Goal: Task Accomplishment & Management: Use online tool/utility

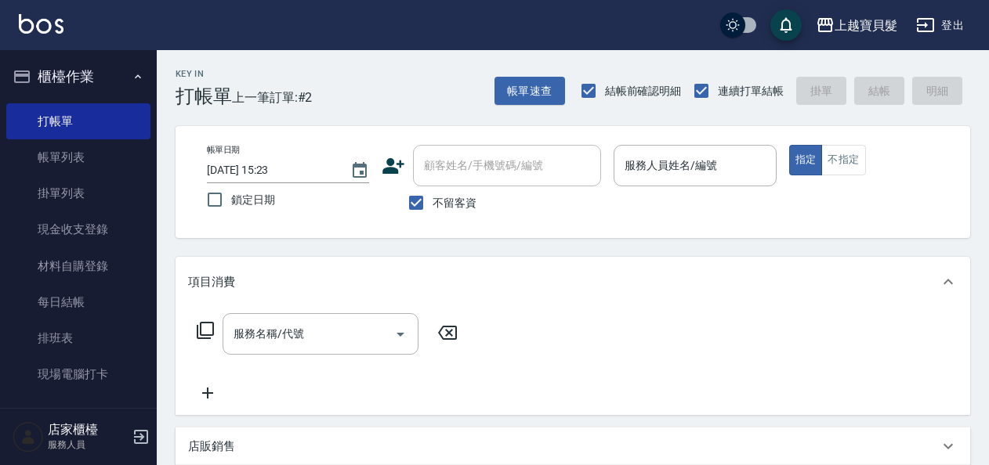
drag, startPoint x: 431, startPoint y: 201, endPoint x: 453, endPoint y: 175, distance: 33.3
click at [434, 196] on label "不留客資" at bounding box center [438, 202] width 77 height 33
click at [432, 196] on input "不留客資" at bounding box center [416, 202] width 33 height 33
checkbox input "false"
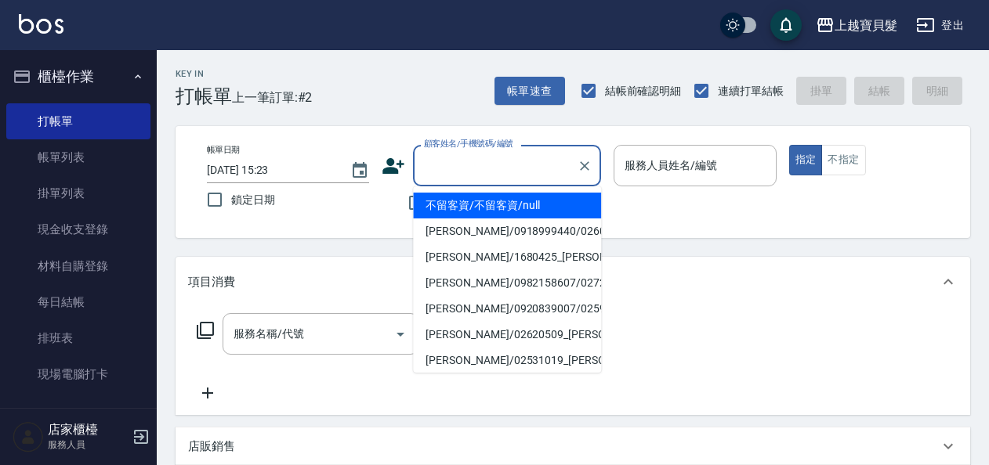
click at [457, 174] on input "顧客姓名/手機號碼/編號" at bounding box center [495, 165] width 150 height 27
click at [477, 291] on li "李素秋/0986015111/2540109" at bounding box center [507, 283] width 188 height 26
type input "李素秋/0986015111/2540109"
type input "小華-00"
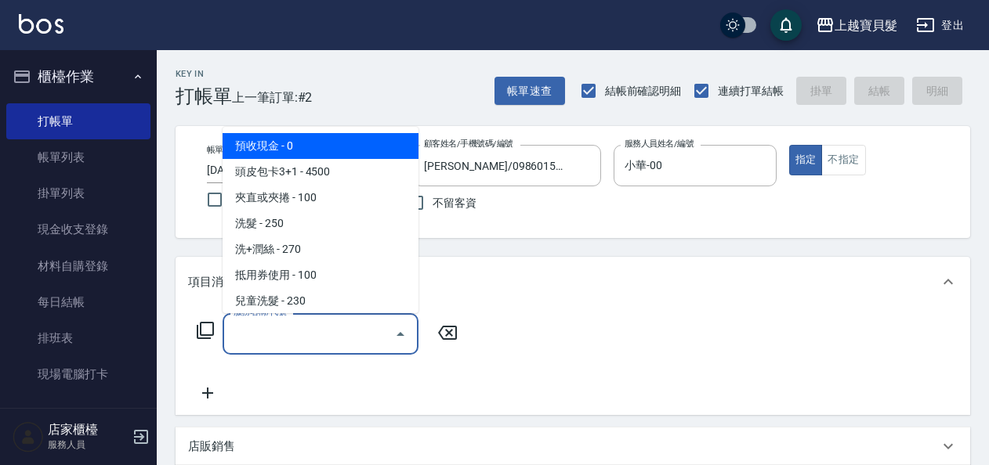
drag, startPoint x: 253, startPoint y: 331, endPoint x: 259, endPoint y: 344, distance: 14.0
click at [255, 331] on input "服務名稱/代號" at bounding box center [309, 333] width 158 height 27
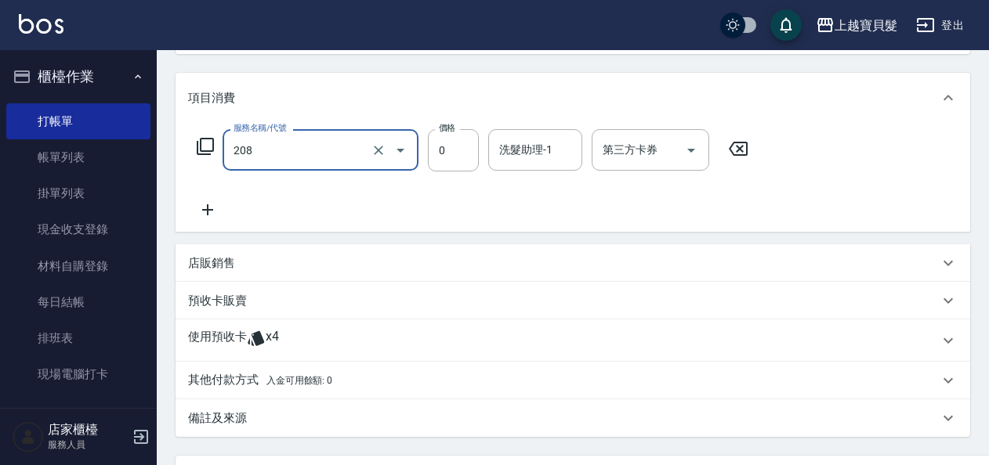
scroll to position [235, 0]
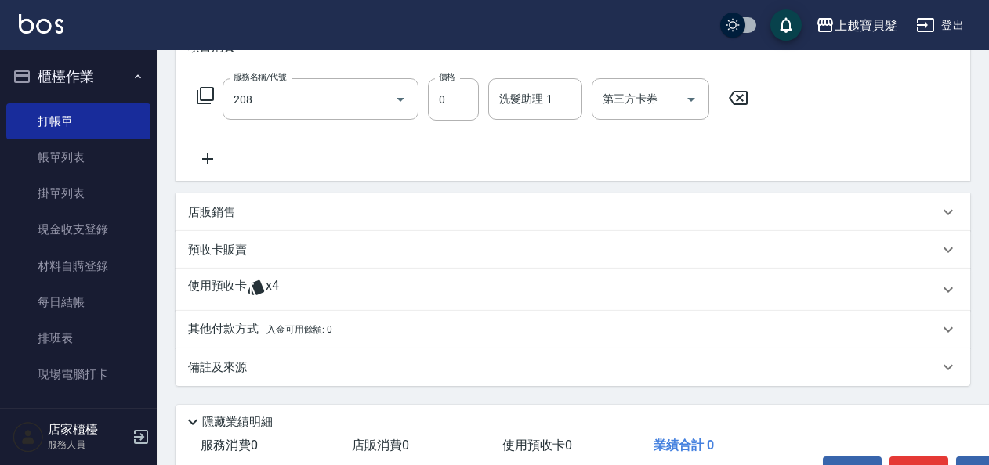
type input "使用剪髮卡(208)"
click at [244, 295] on p "使用預收卡" at bounding box center [217, 290] width 59 height 24
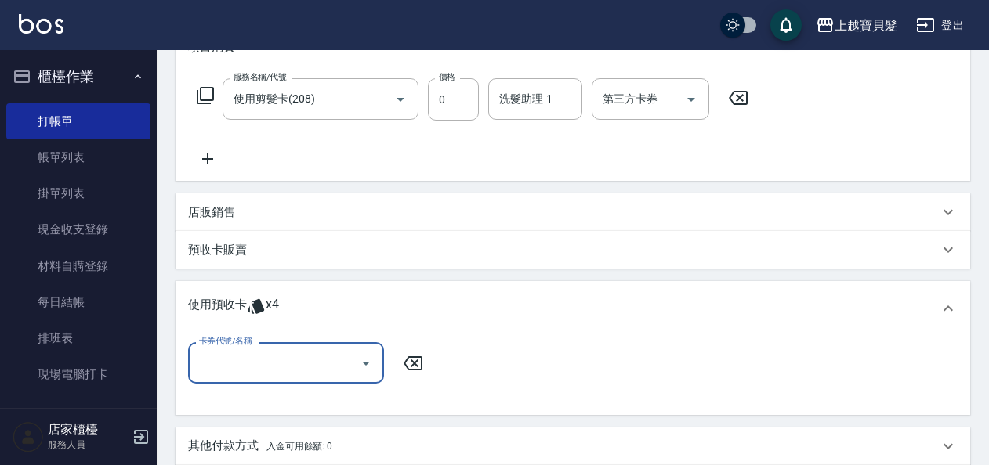
scroll to position [0, 0]
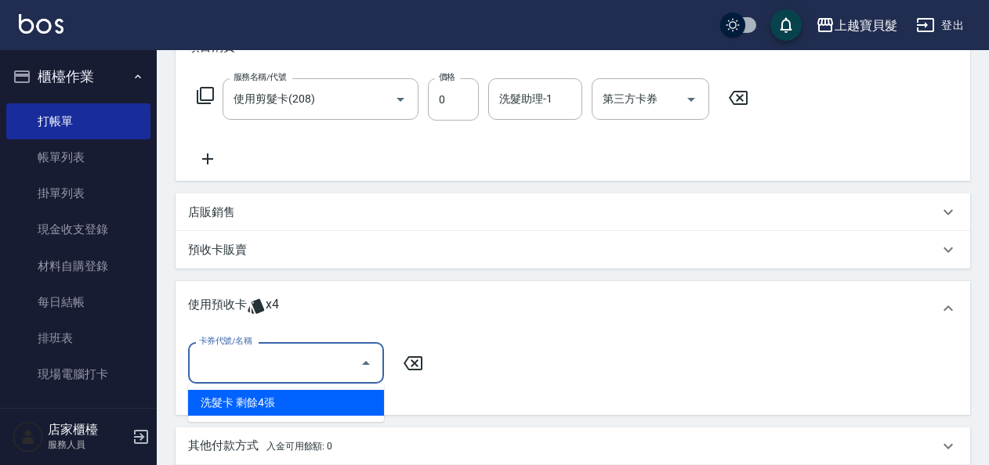
click at [279, 359] on input "卡券代號/名稱" at bounding box center [274, 362] width 158 height 27
click at [273, 396] on div "洗髮卡 剩餘4張" at bounding box center [286, 403] width 196 height 26
type input "洗髮卡"
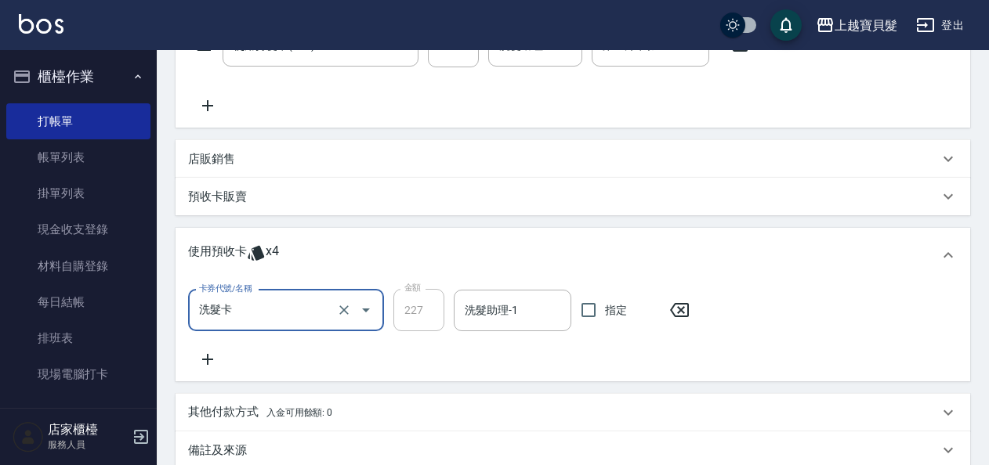
scroll to position [313, 0]
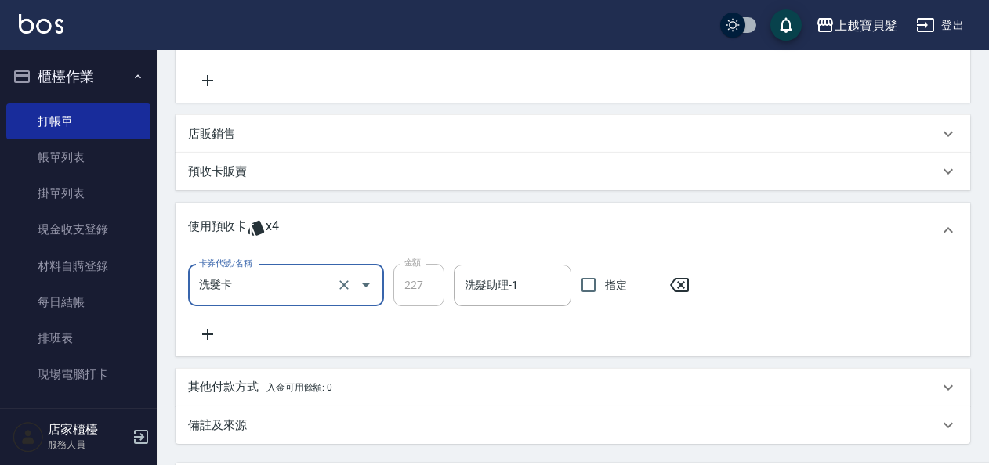
click at [205, 338] on icon at bounding box center [207, 334] width 39 height 19
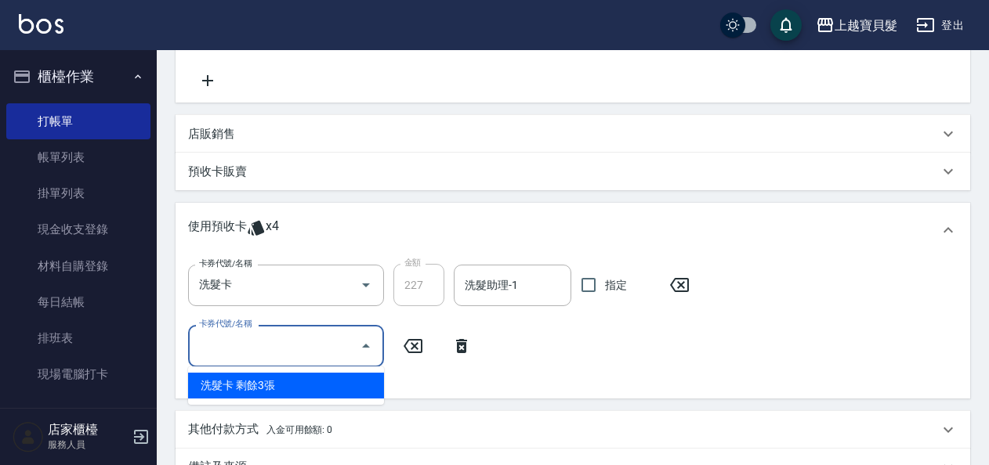
click at [259, 358] on input "卡券代號/名稱" at bounding box center [274, 345] width 158 height 27
click at [272, 386] on div "洗髮卡 剩餘3張" at bounding box center [286, 386] width 196 height 26
type input "洗髮卡"
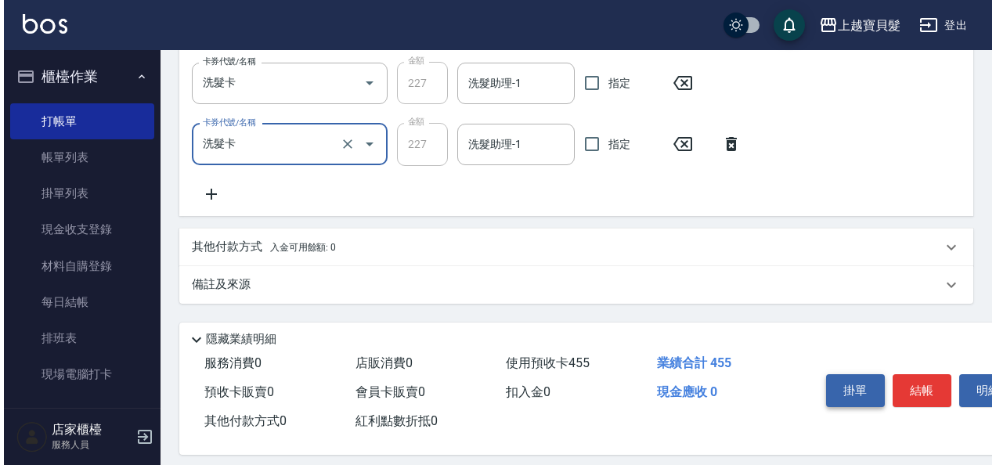
scroll to position [529, 0]
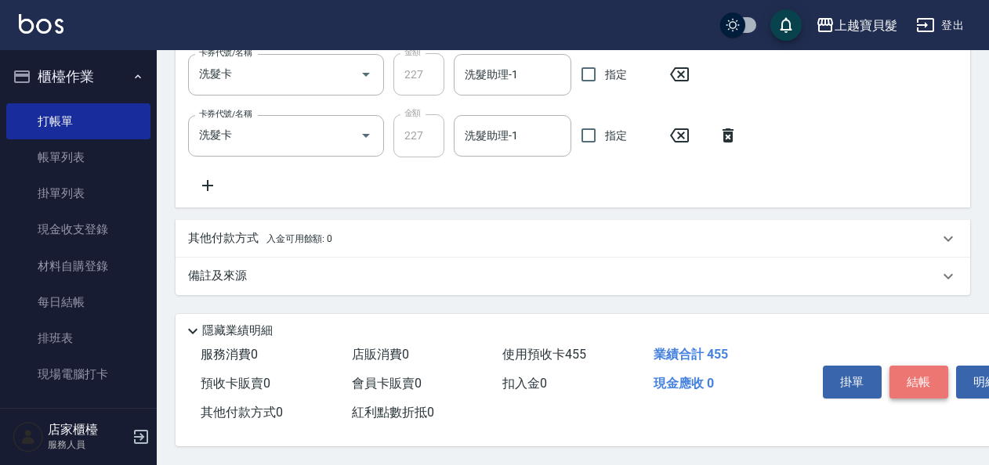
click at [916, 381] on button "結帳" at bounding box center [918, 382] width 59 height 33
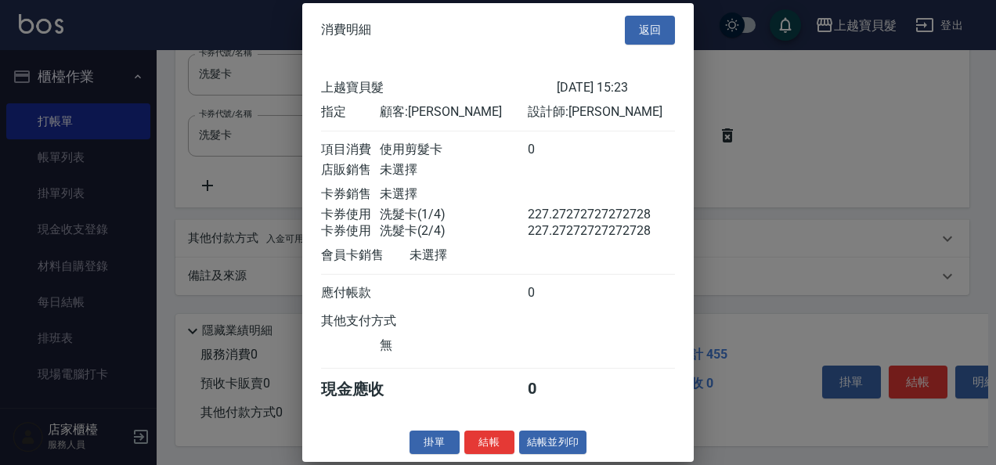
scroll to position [14, 0]
click at [545, 446] on button "結帳並列印" at bounding box center [553, 442] width 68 height 24
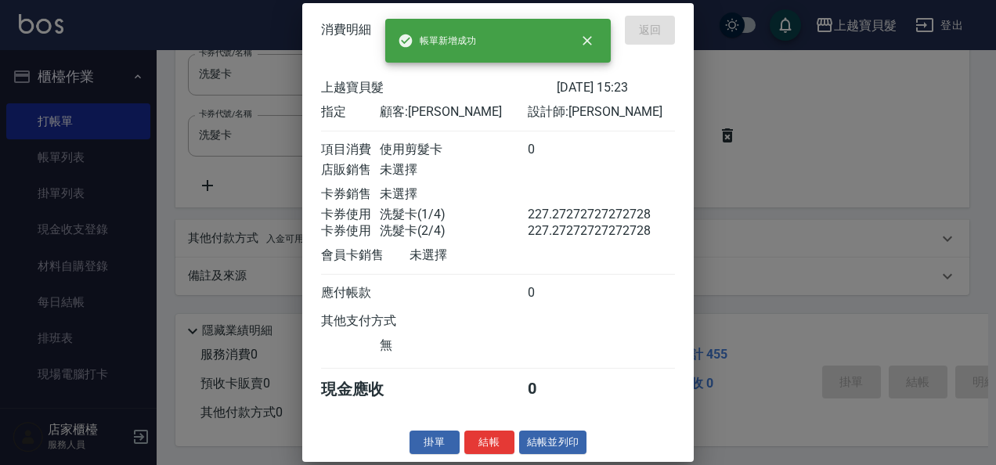
type input "2025/08/11 18:12"
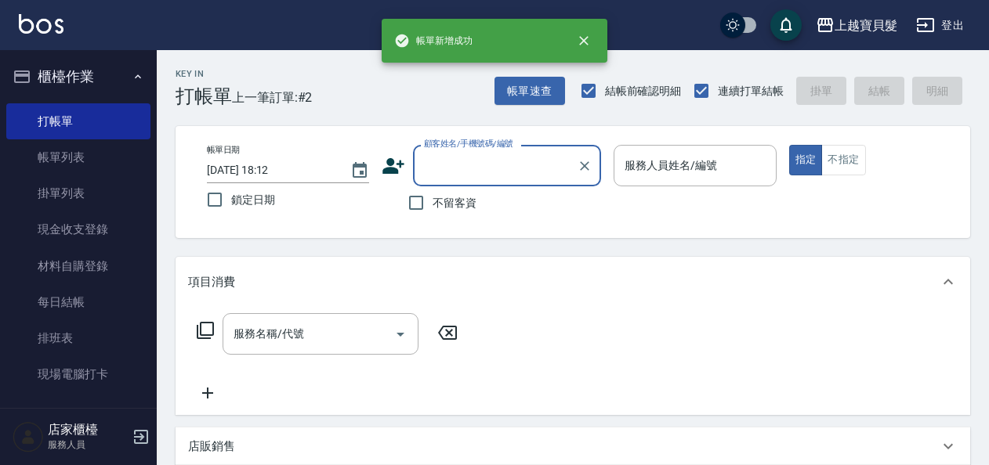
scroll to position [0, 0]
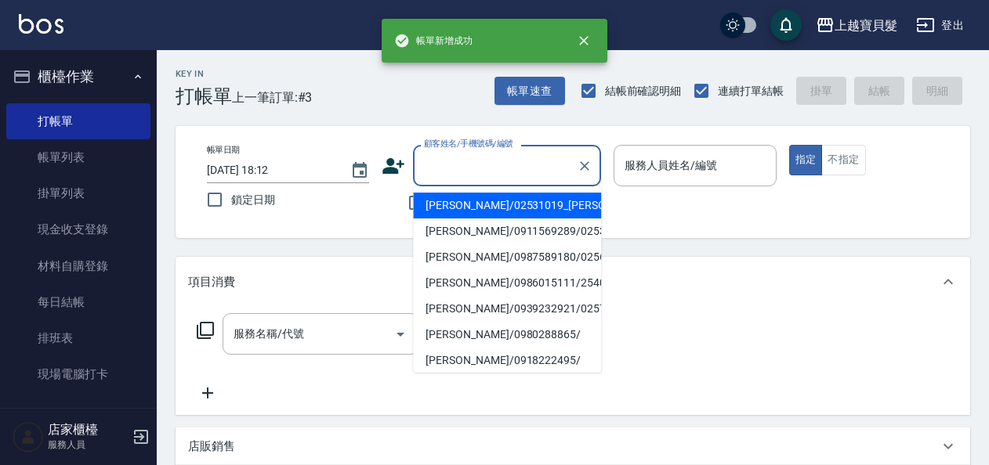
click at [443, 165] on input "顧客姓名/手機號碼/編號" at bounding box center [495, 165] width 150 height 27
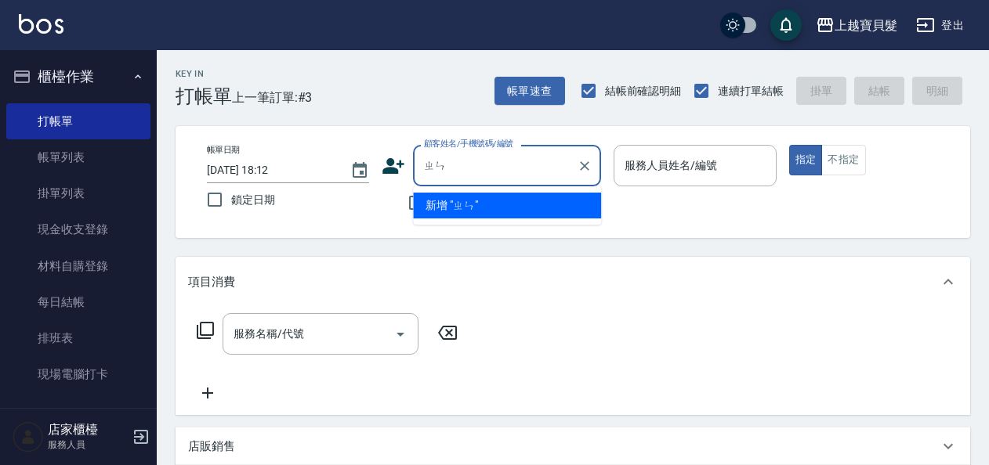
type input "真"
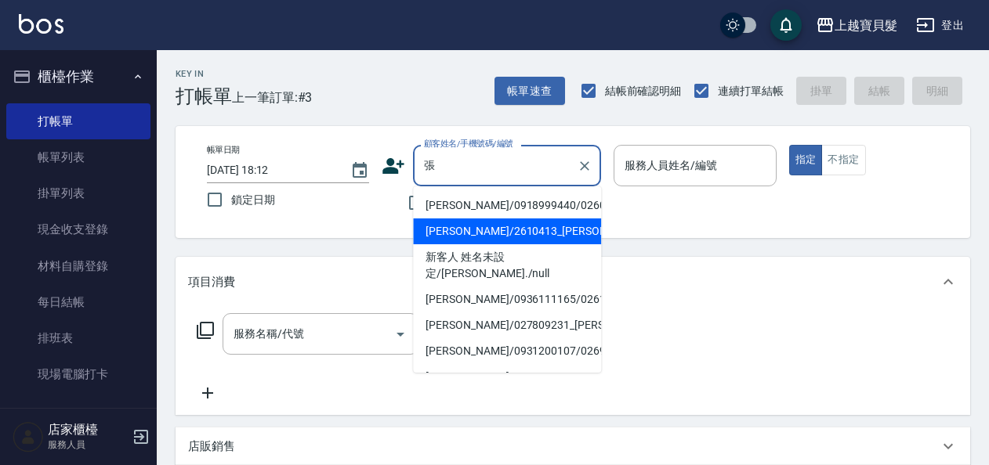
click at [526, 243] on li "張翠琴/2610413_張翠琴/2610413" at bounding box center [507, 232] width 188 height 26
type input "張翠琴/2610413_張翠琴/2610413"
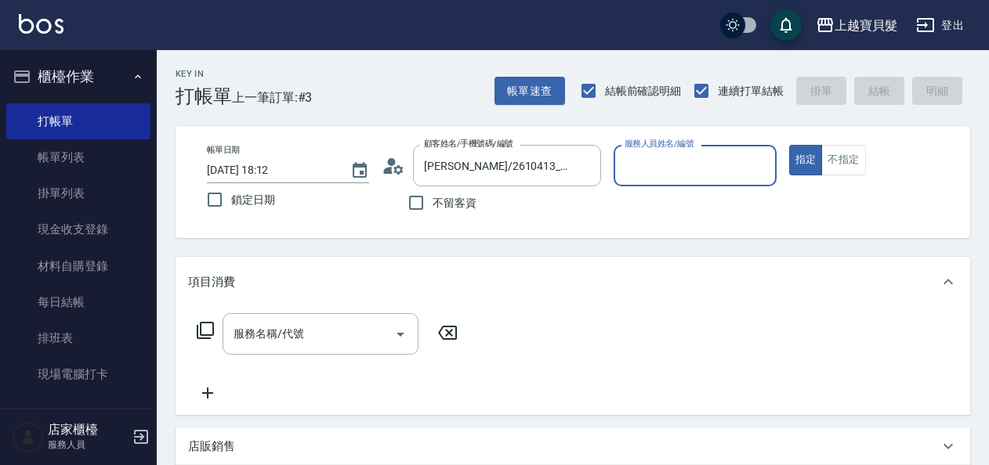
click at [656, 157] on input "服務人員姓名/編號" at bounding box center [694, 165] width 148 height 27
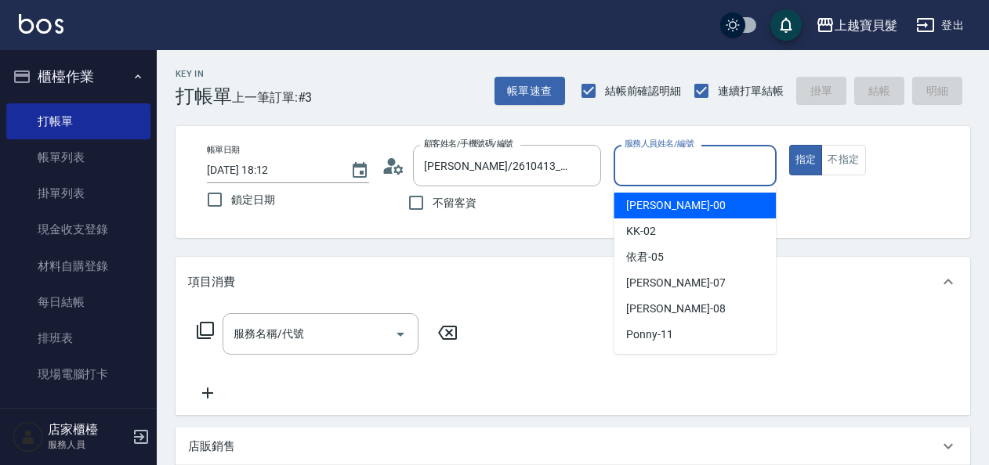
click at [660, 201] on span "小華 -00" at bounding box center [675, 205] width 99 height 16
type input "小華-00"
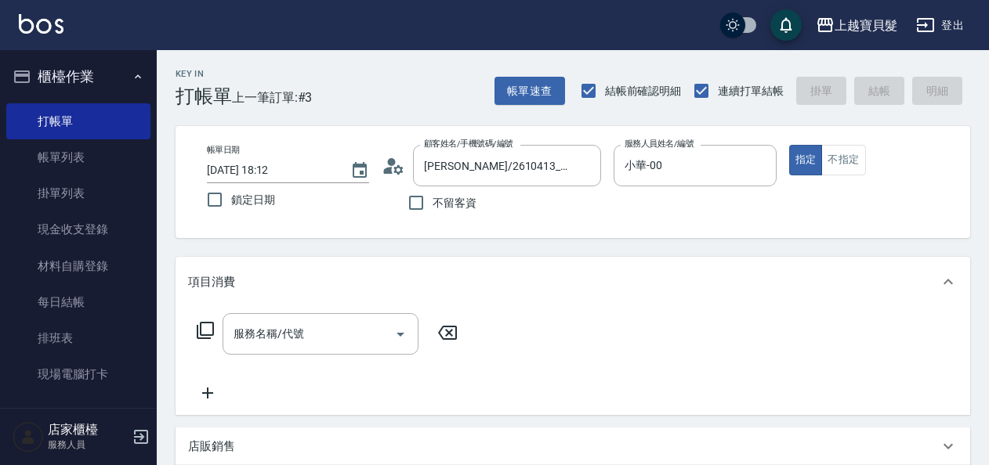
click at [207, 324] on icon at bounding box center [205, 330] width 19 height 19
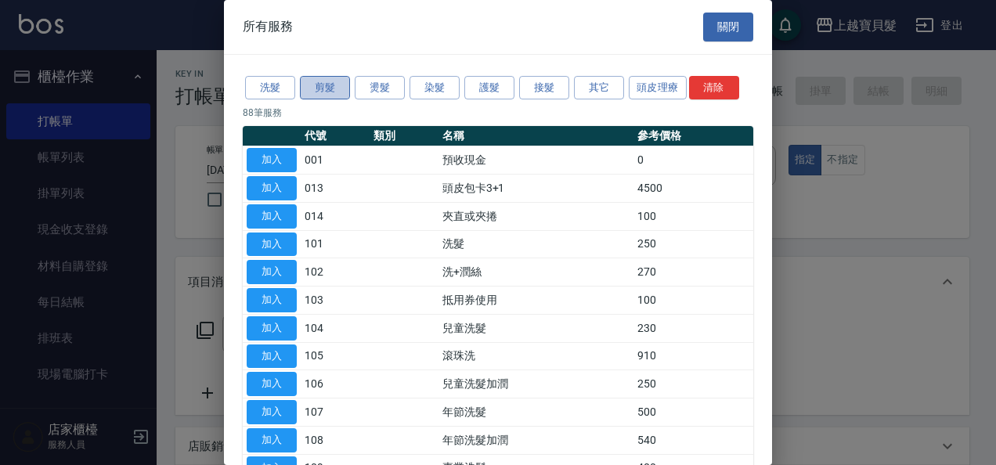
click at [338, 81] on button "剪髮" at bounding box center [325, 88] width 50 height 24
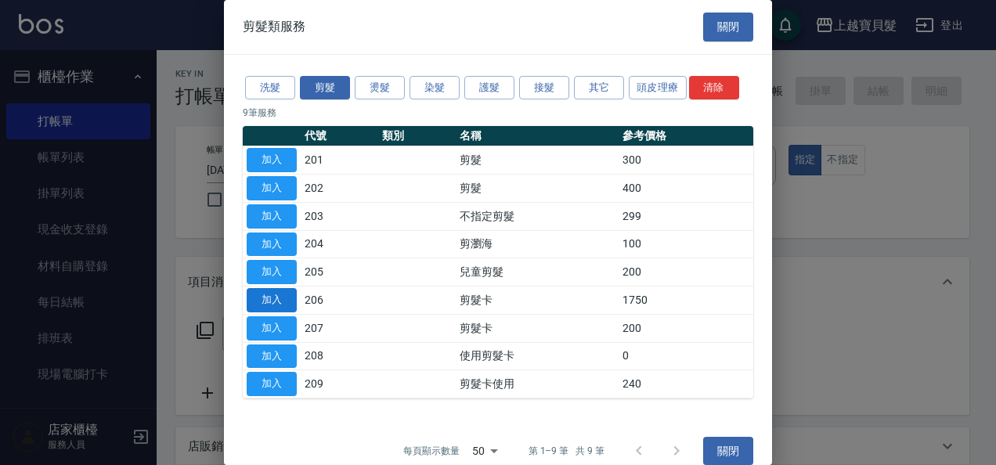
click at [271, 299] on button "加入" at bounding box center [272, 300] width 50 height 24
type input "剪髮卡(206)"
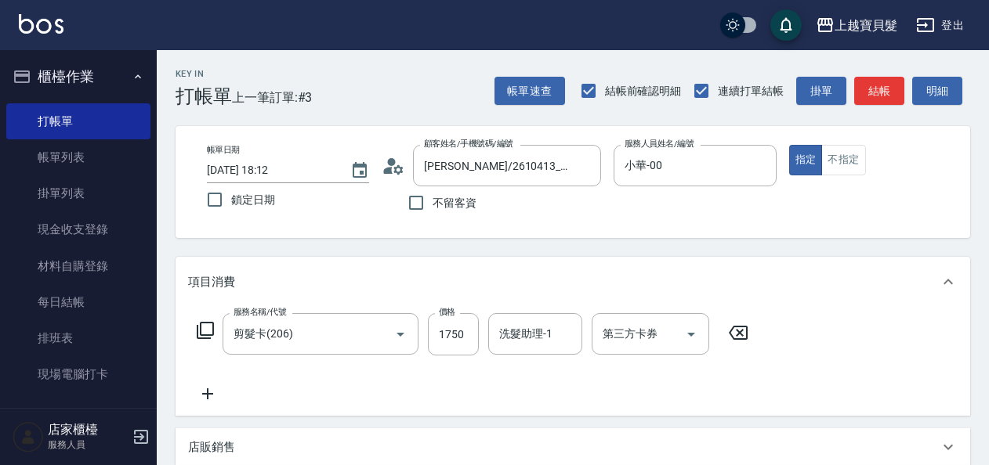
click at [210, 393] on icon at bounding box center [207, 394] width 39 height 19
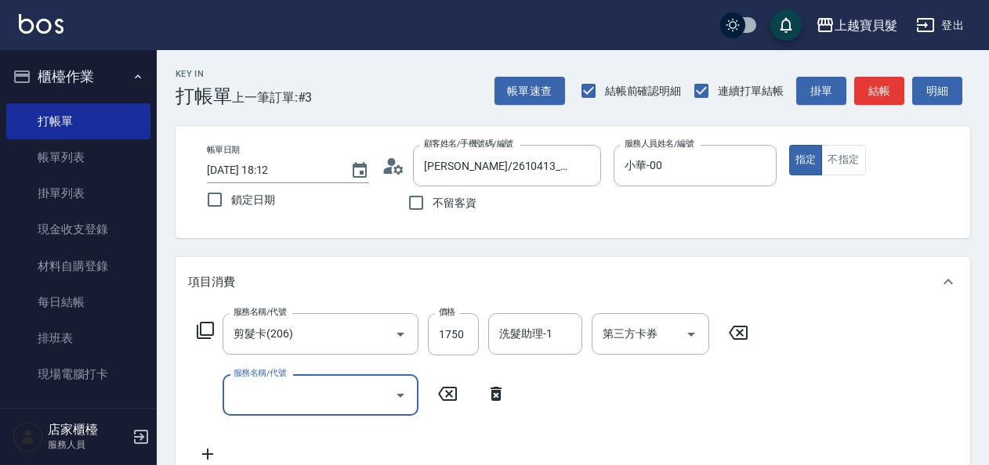
click at [239, 393] on input "服務名稱/代號" at bounding box center [309, 394] width 158 height 27
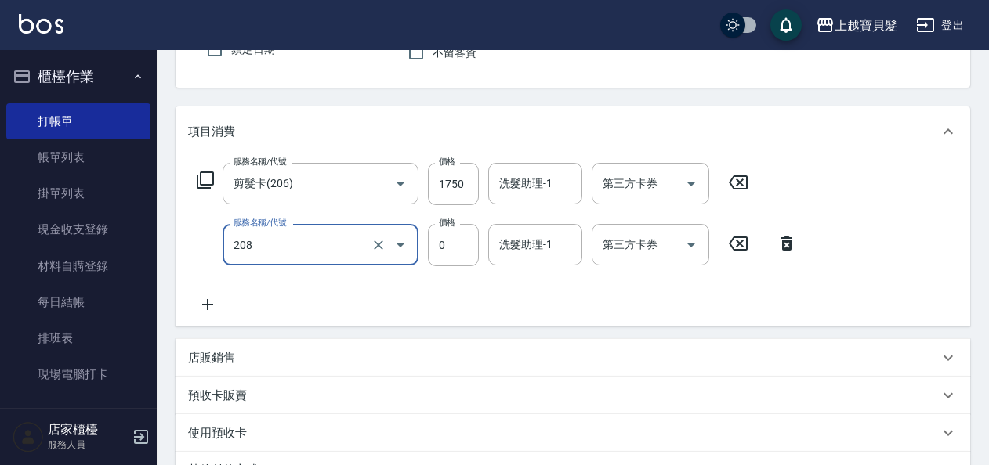
scroll to position [157, 0]
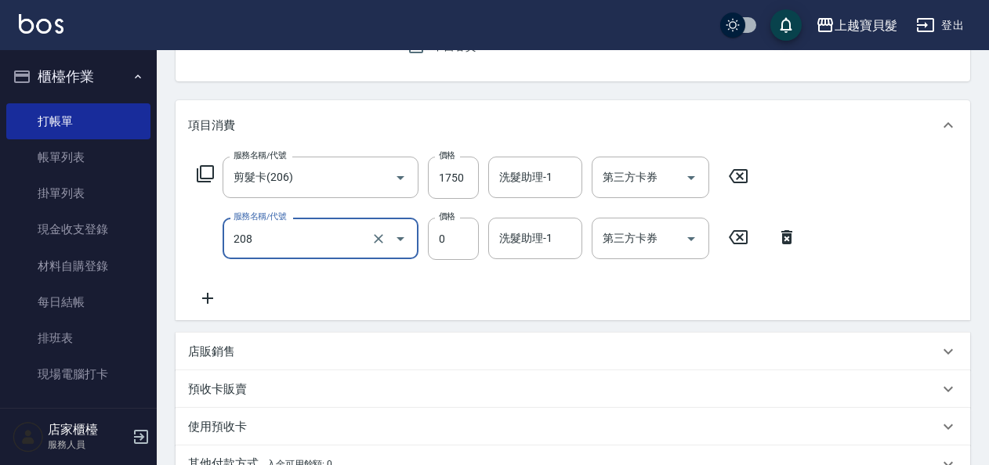
type input "使用剪髮卡(208)"
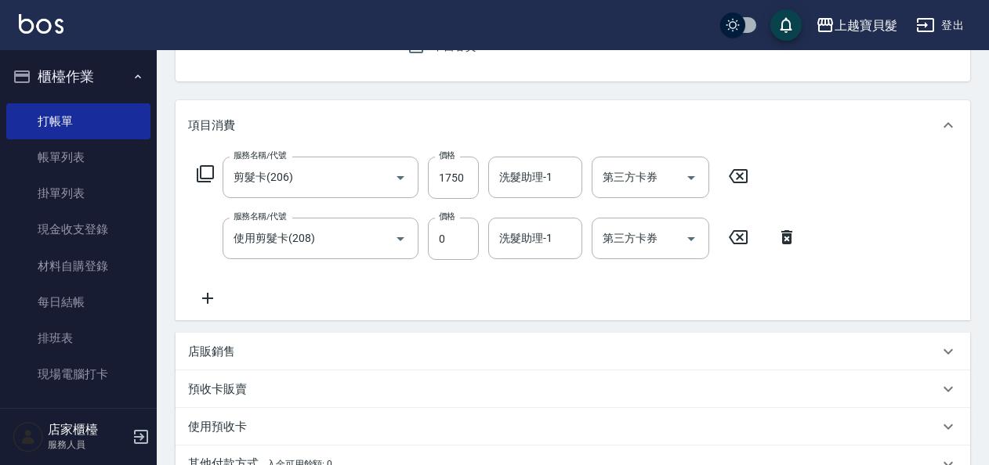
click at [207, 302] on icon at bounding box center [207, 298] width 11 height 11
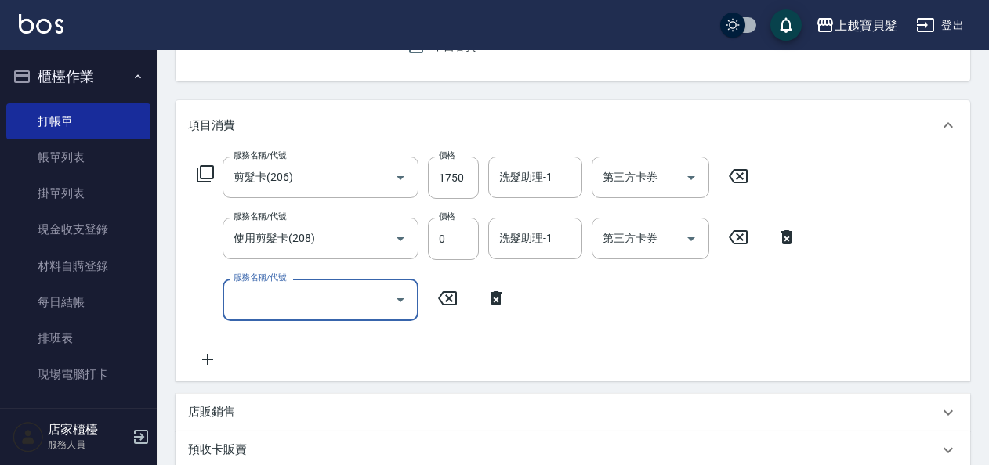
click at [255, 301] on input "服務名稱/代號" at bounding box center [309, 299] width 158 height 27
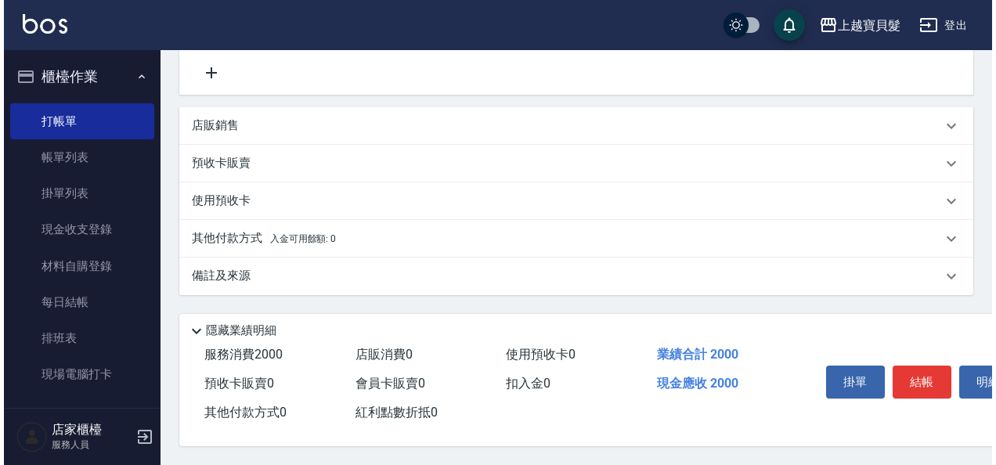
scroll to position [449, 0]
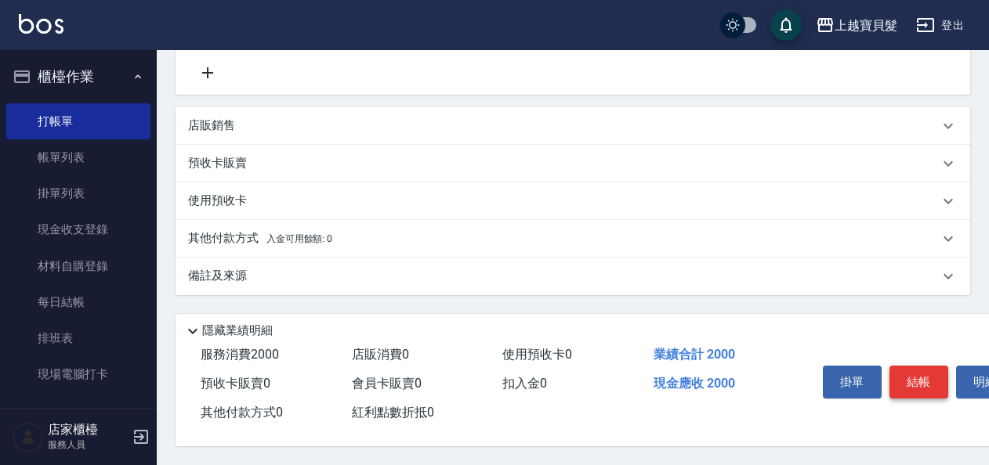
type input "洗髮(101)"
click at [913, 379] on button "結帳" at bounding box center [918, 382] width 59 height 33
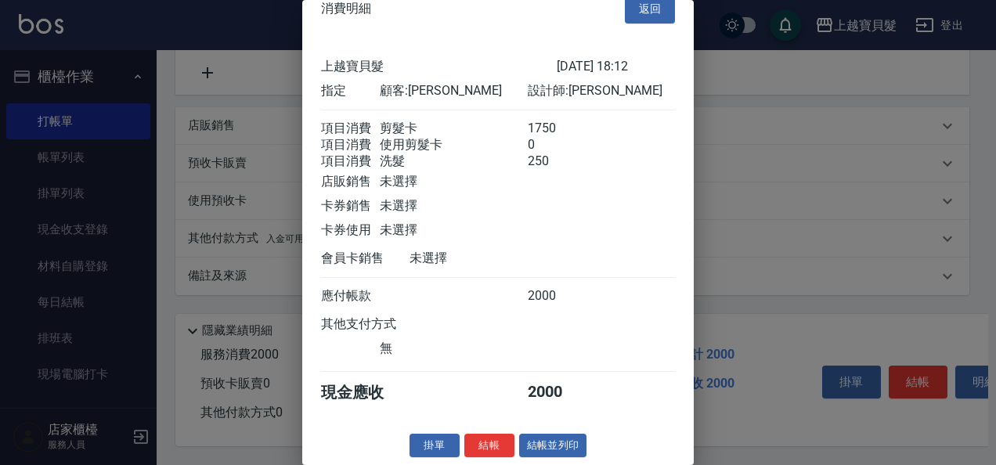
scroll to position [41, 0]
click at [542, 444] on button "結帳並列印" at bounding box center [553, 446] width 68 height 24
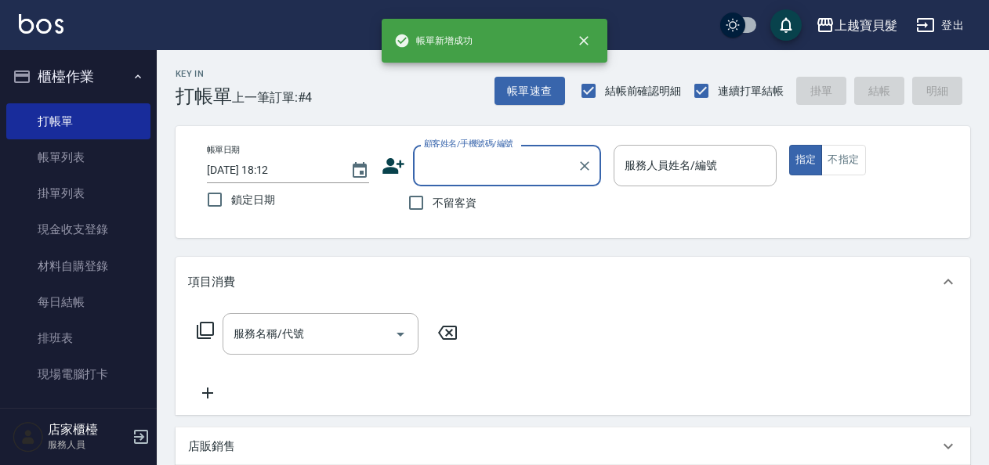
scroll to position [0, 0]
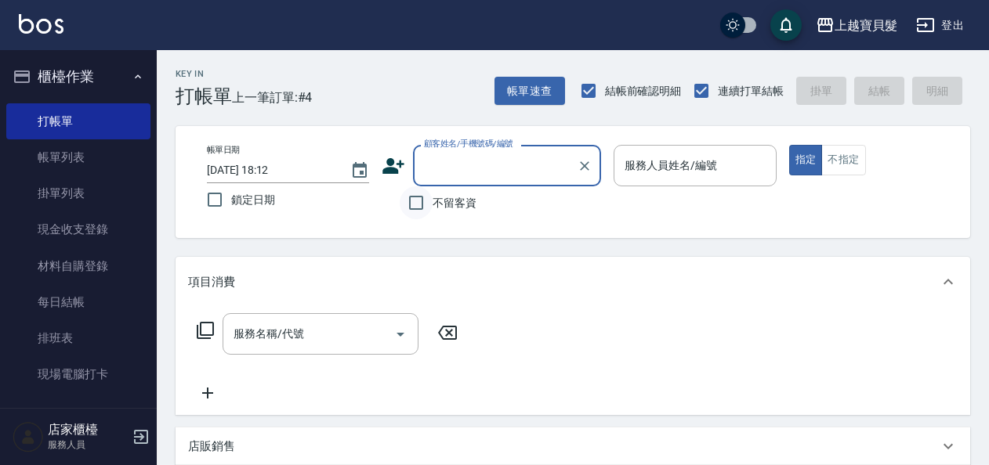
click at [425, 205] on input "不留客資" at bounding box center [416, 202] width 33 height 33
checkbox input "true"
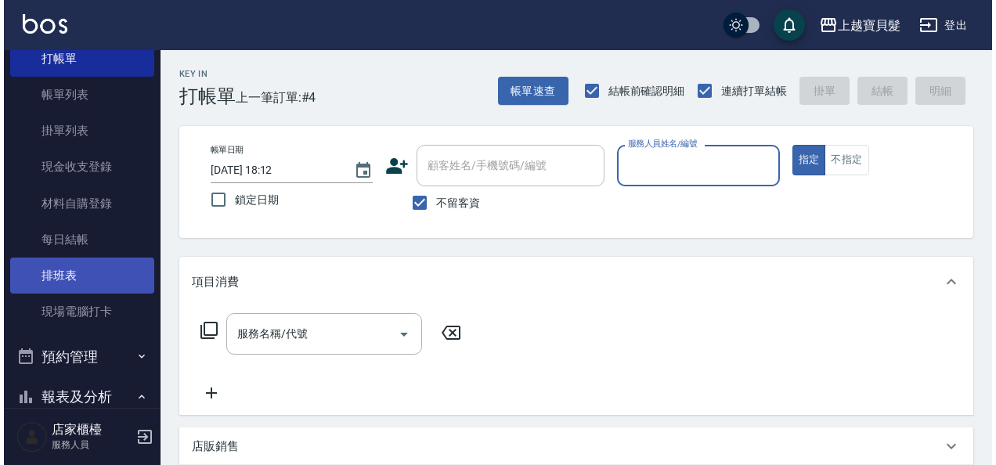
scroll to position [78, 0]
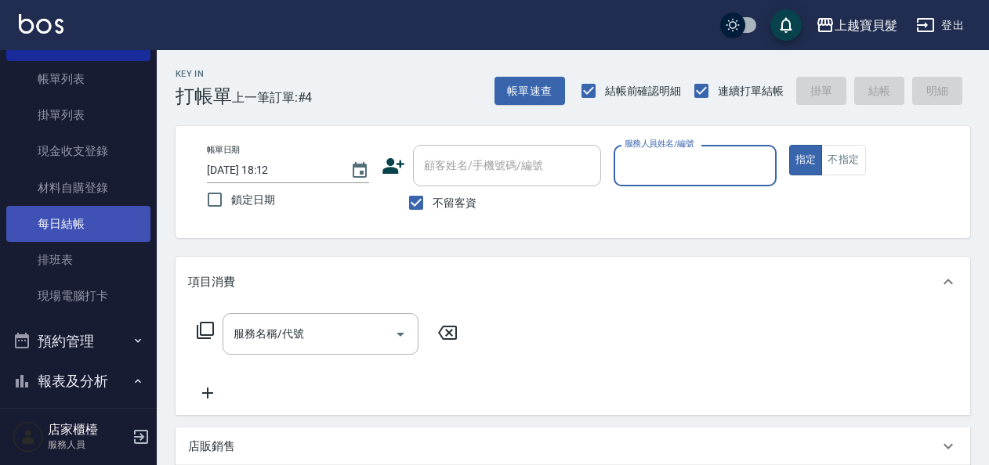
click at [72, 210] on link "每日結帳" at bounding box center [78, 224] width 144 height 36
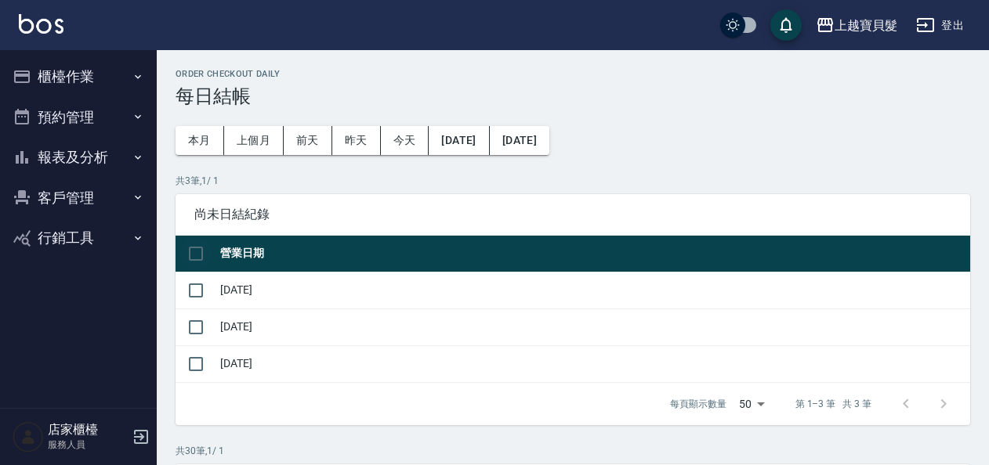
drag, startPoint x: 200, startPoint y: 262, endPoint x: 222, endPoint y: 274, distance: 25.3
click at [204, 263] on input "checkbox" at bounding box center [195, 253] width 33 height 33
checkbox input "true"
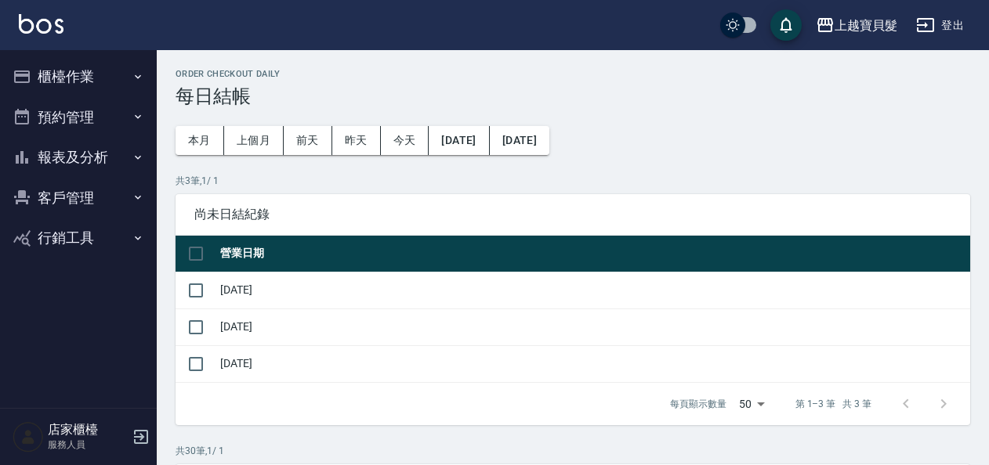
checkbox input "true"
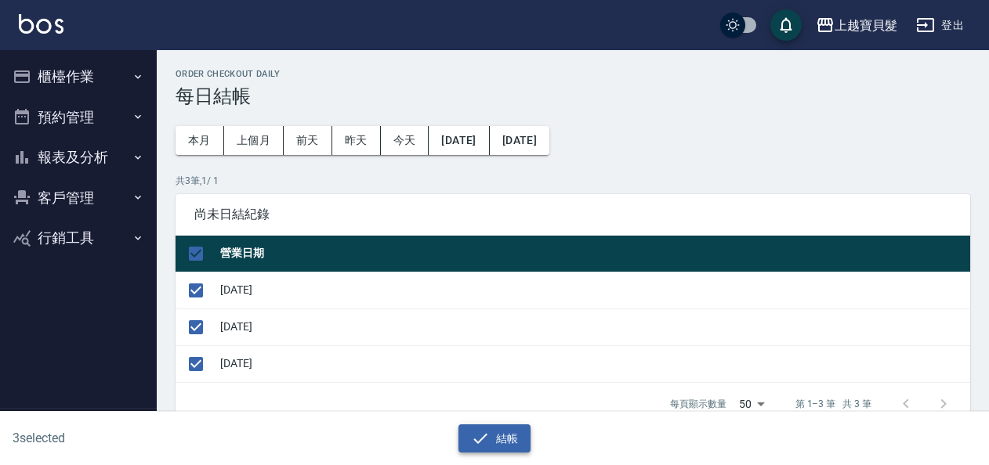
click at [486, 450] on button "結帳" at bounding box center [494, 439] width 73 height 29
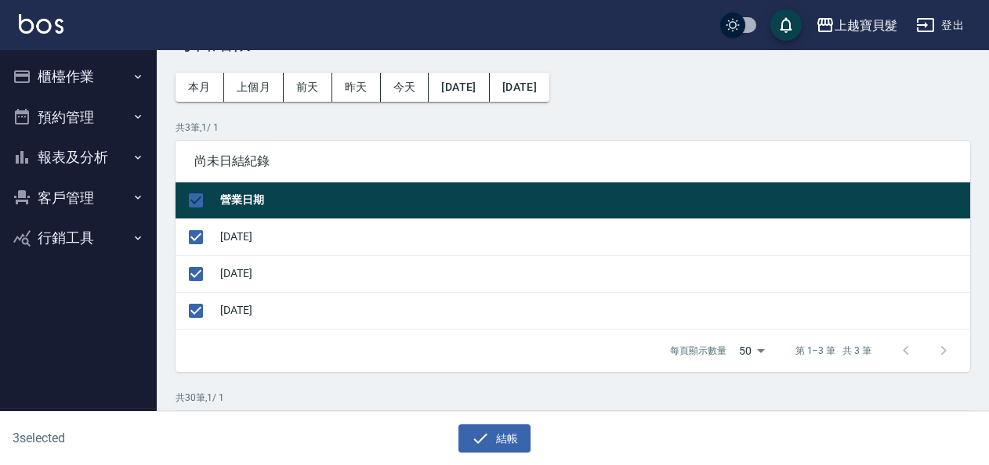
scroll to position [78, 0]
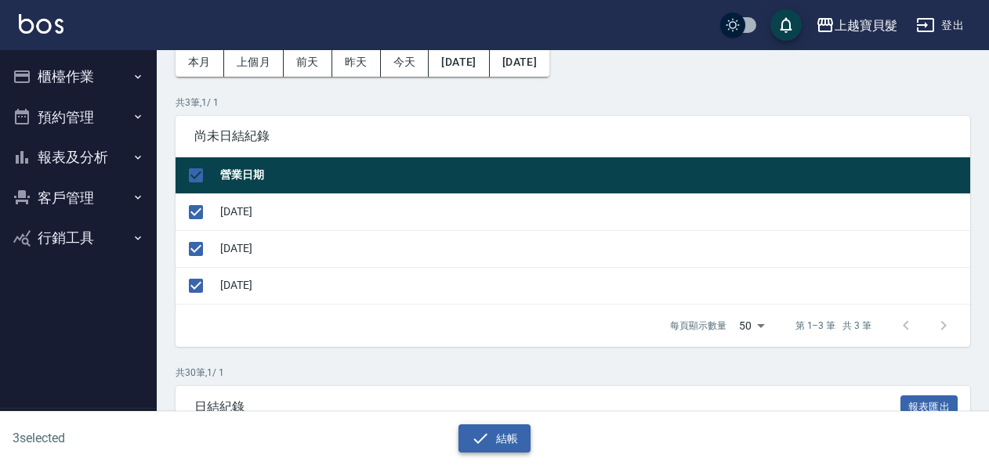
click at [530, 437] on button "結帳" at bounding box center [494, 439] width 73 height 29
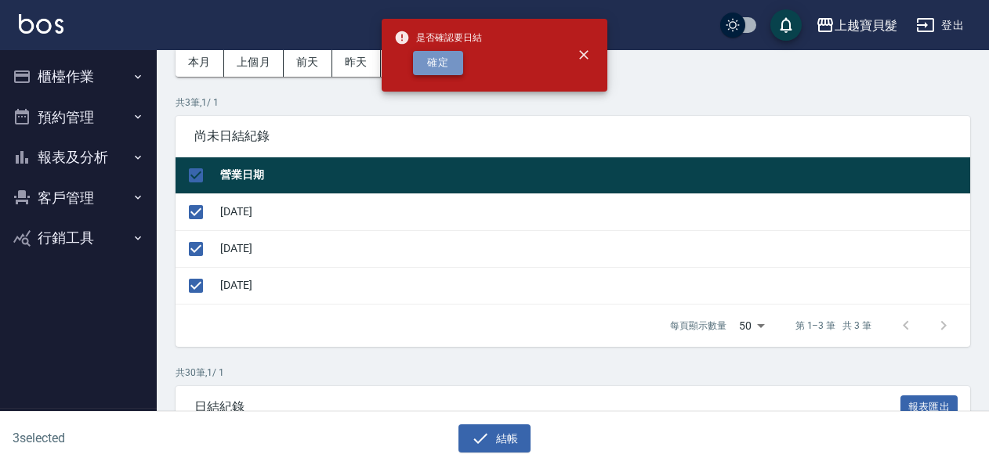
click at [456, 63] on button "確定" at bounding box center [438, 63] width 50 height 24
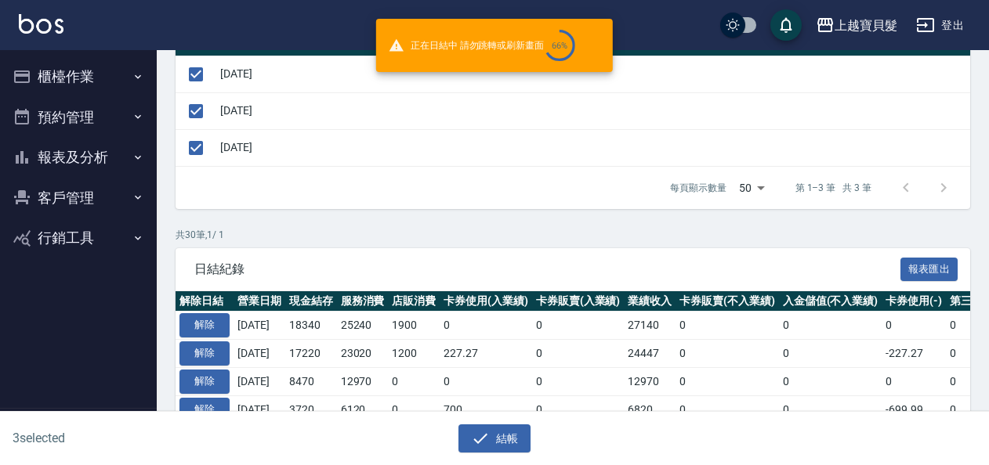
scroll to position [392, 0]
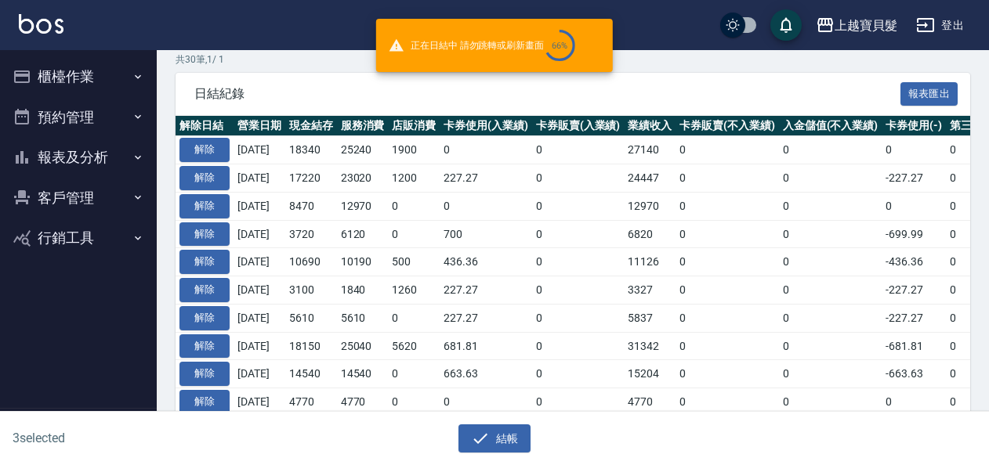
checkbox input "false"
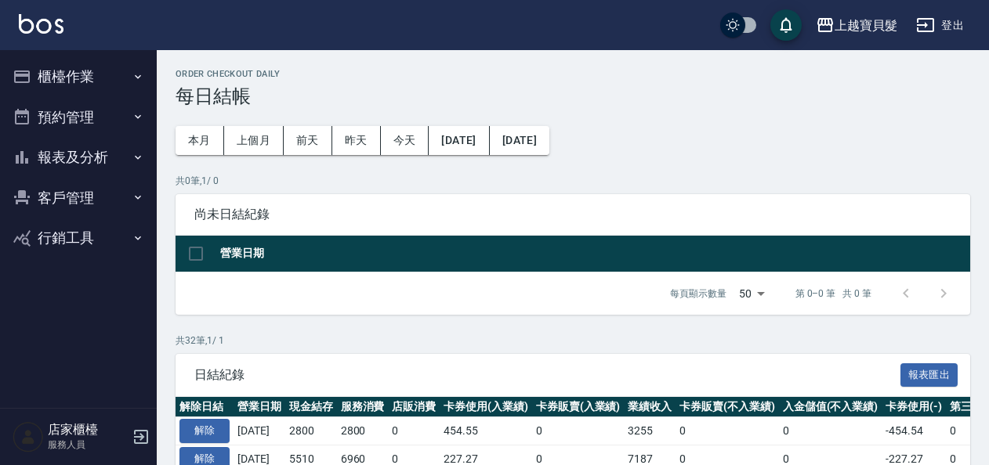
click at [90, 203] on button "客戶管理" at bounding box center [78, 198] width 144 height 41
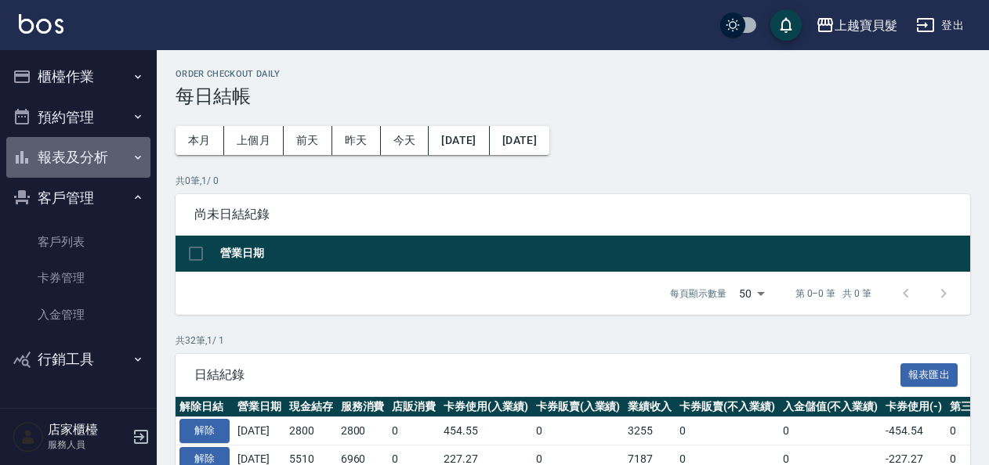
click at [83, 171] on button "報表及分析" at bounding box center [78, 157] width 144 height 41
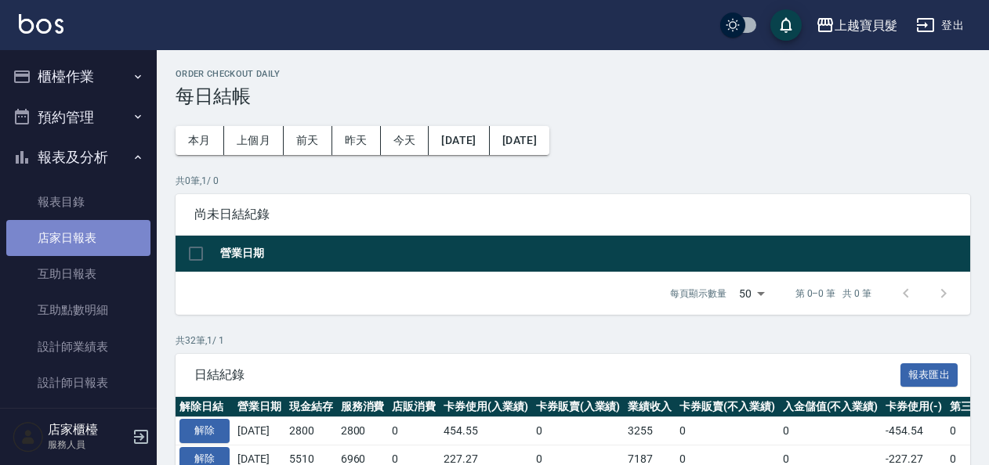
click at [84, 232] on link "店家日報表" at bounding box center [78, 238] width 144 height 36
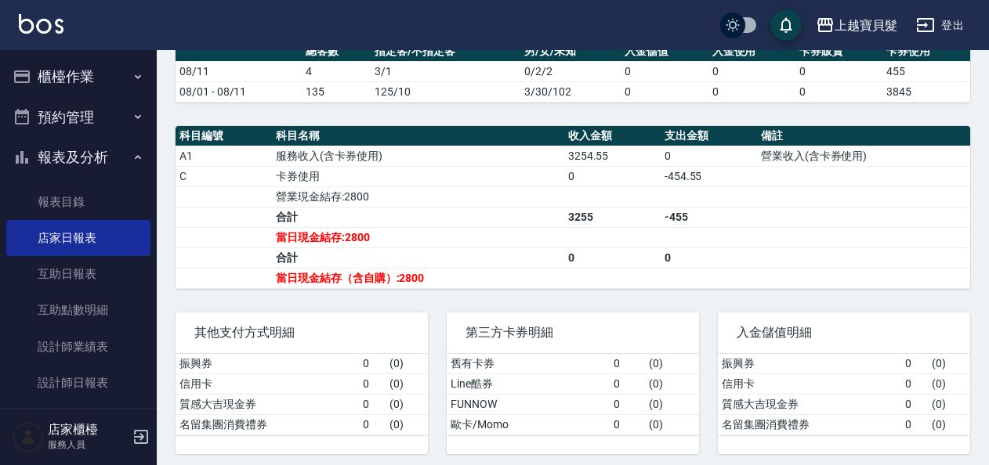
scroll to position [432, 0]
